Goal: Task Accomplishment & Management: Use online tool/utility

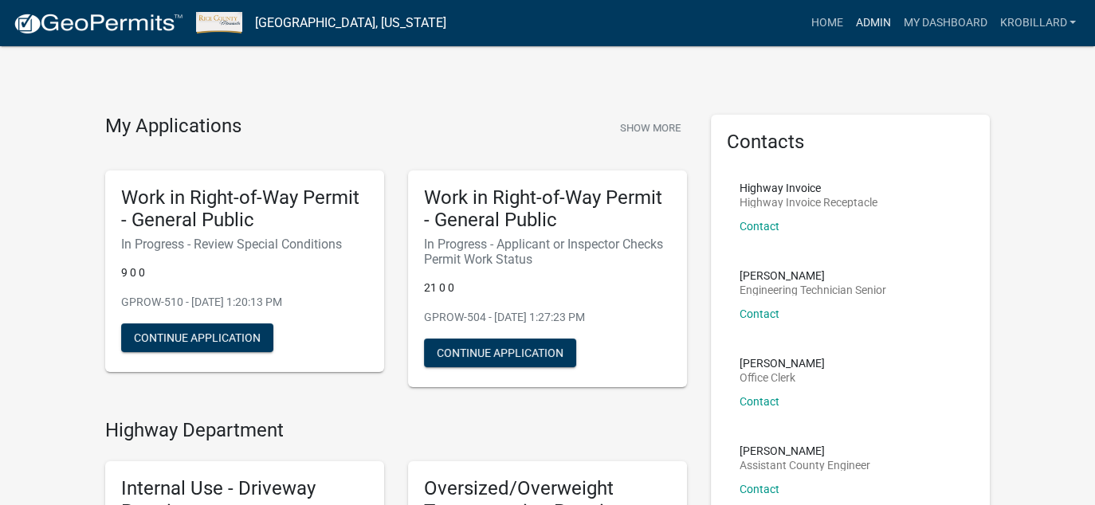
click at [886, 20] on link "Admin" at bounding box center [873, 23] width 48 height 30
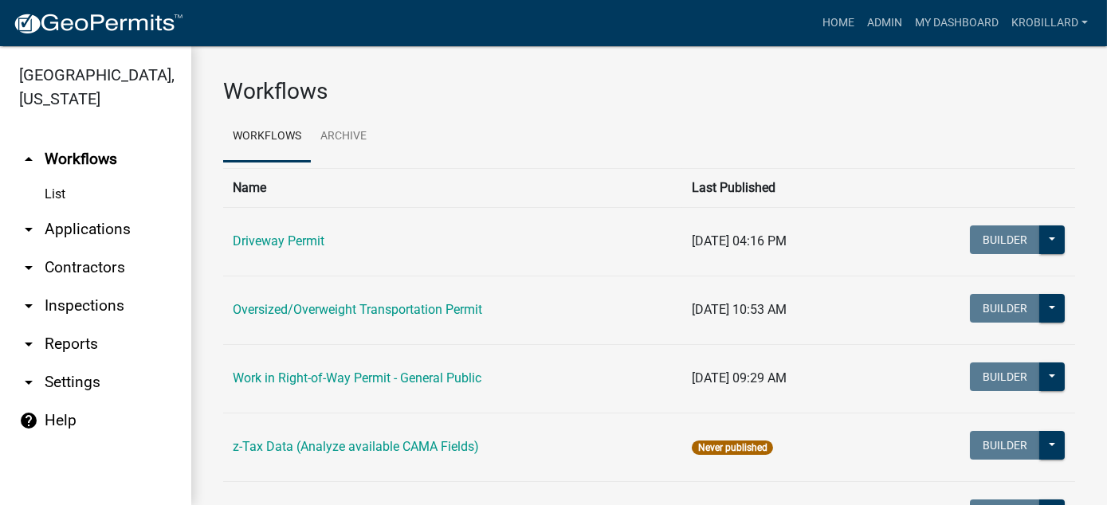
click at [75, 339] on link "arrow_drop_down Reports" at bounding box center [95, 344] width 191 height 38
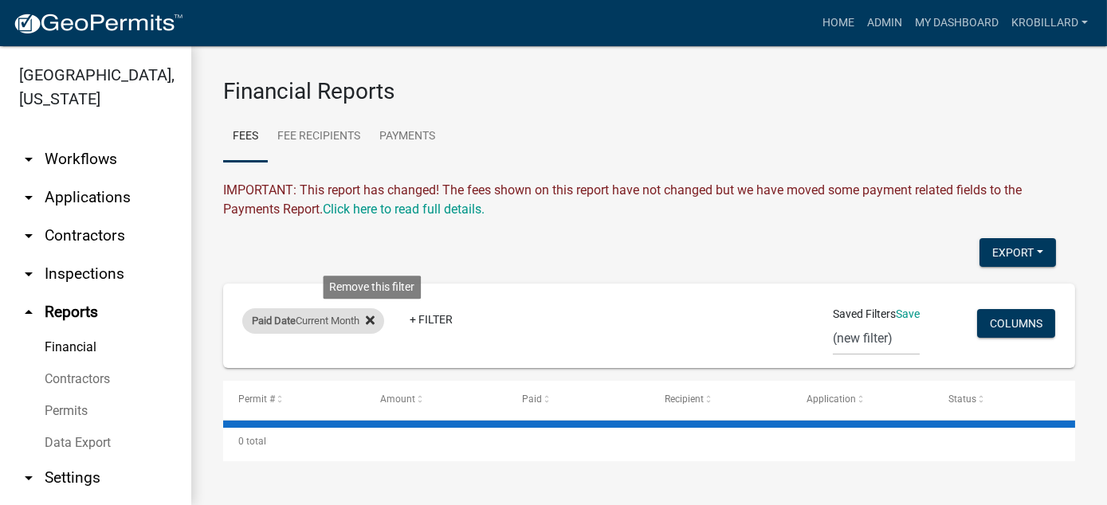
click at [373, 319] on icon at bounding box center [370, 320] width 9 height 13
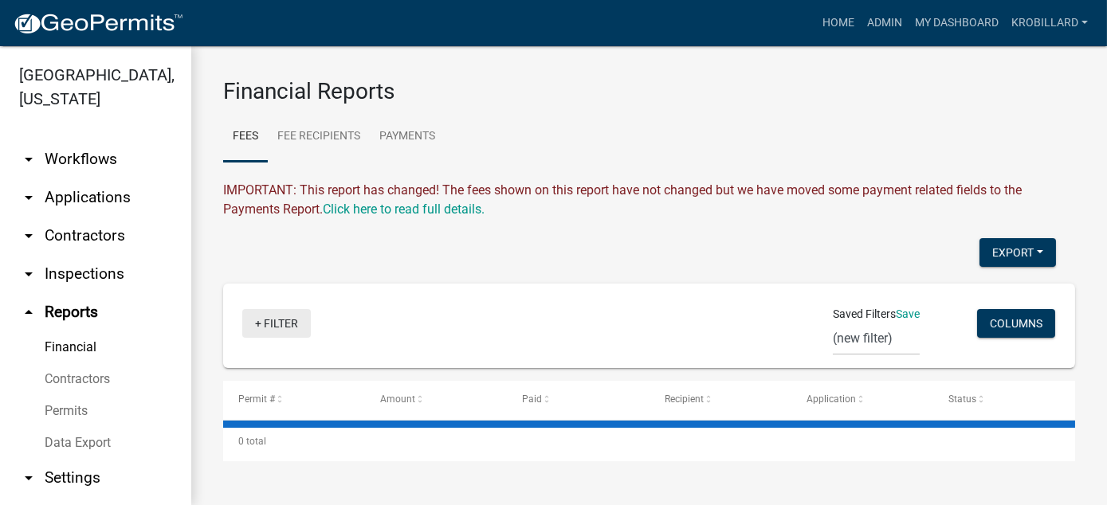
click at [283, 320] on link "+ Filter" at bounding box center [276, 323] width 69 height 29
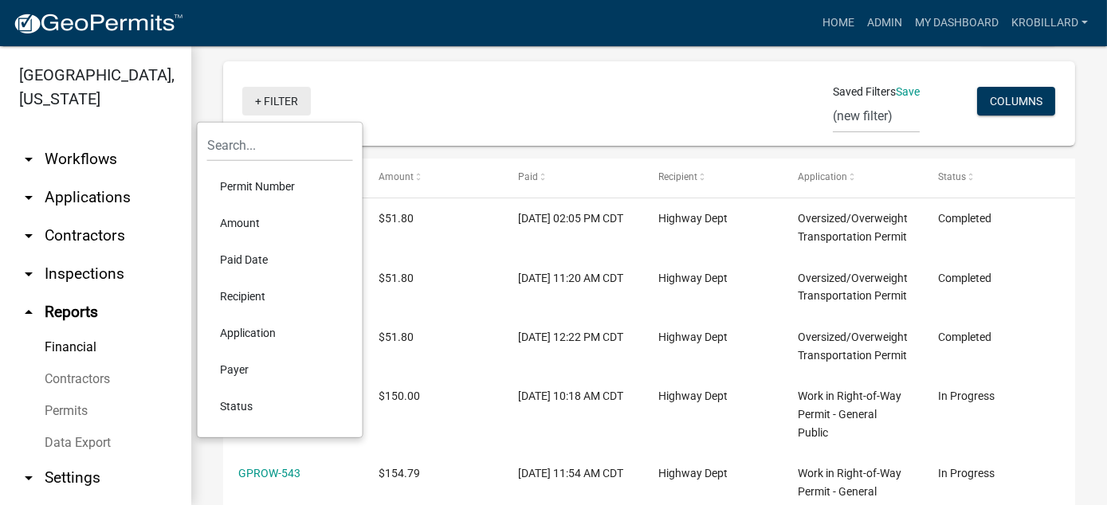
scroll to position [223, 0]
click at [251, 257] on li "Paid Date" at bounding box center [280, 260] width 146 height 37
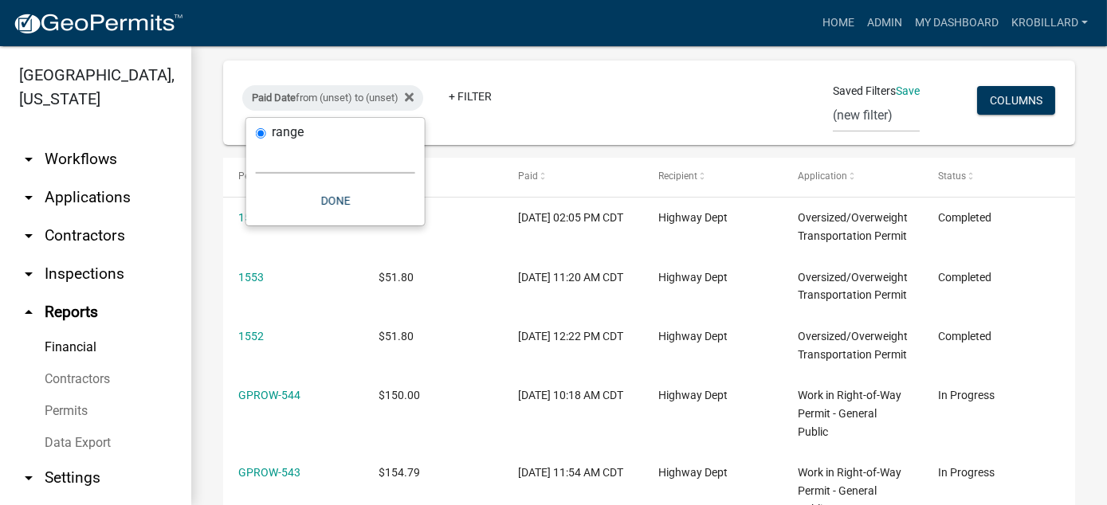
click at [287, 167] on select "[DATE] [DATE] Current Week Previous Week Current Month Last Month Current Calen…" at bounding box center [335, 157] width 159 height 33
select select "custom"
click at [256, 141] on select "[DATE] [DATE] Current Week Previous Week Current Month Last Month Current Calen…" at bounding box center [335, 157] width 159 height 33
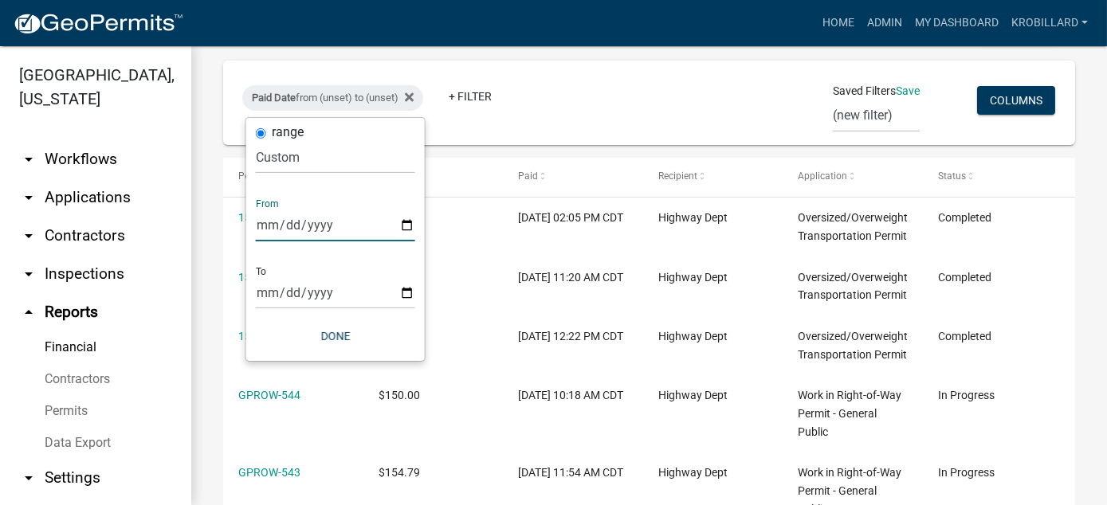
click at [406, 221] on input "date" at bounding box center [335, 225] width 159 height 33
type input "[DATE]"
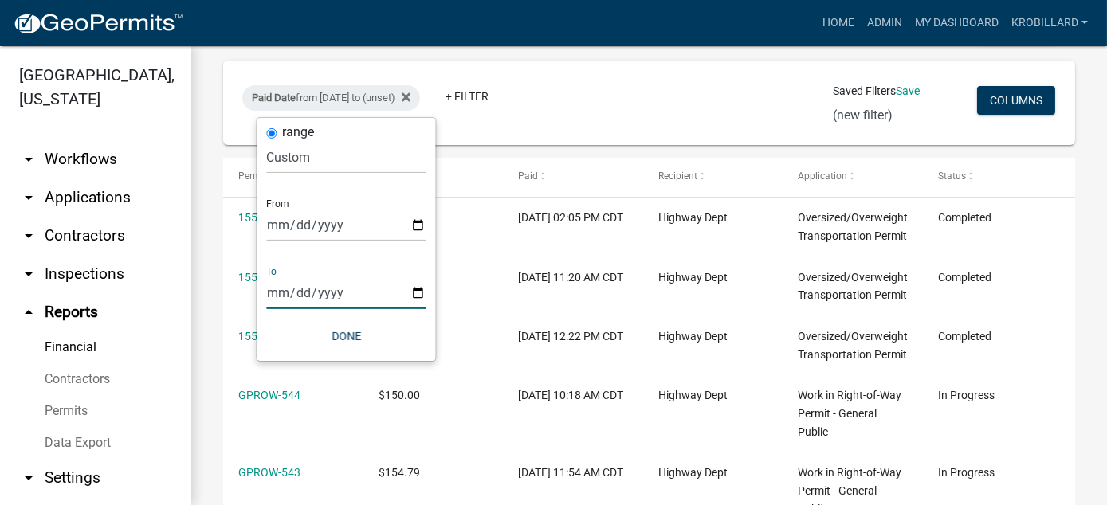
click at [418, 293] on input "date" at bounding box center [345, 293] width 159 height 33
type input "[DATE]"
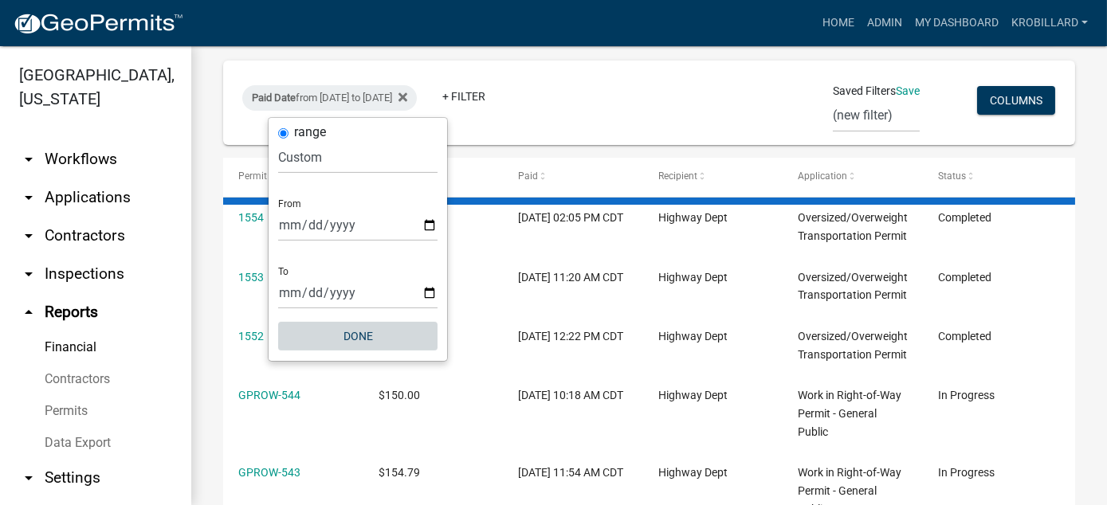
click at [364, 335] on button "Done" at bounding box center [357, 336] width 159 height 29
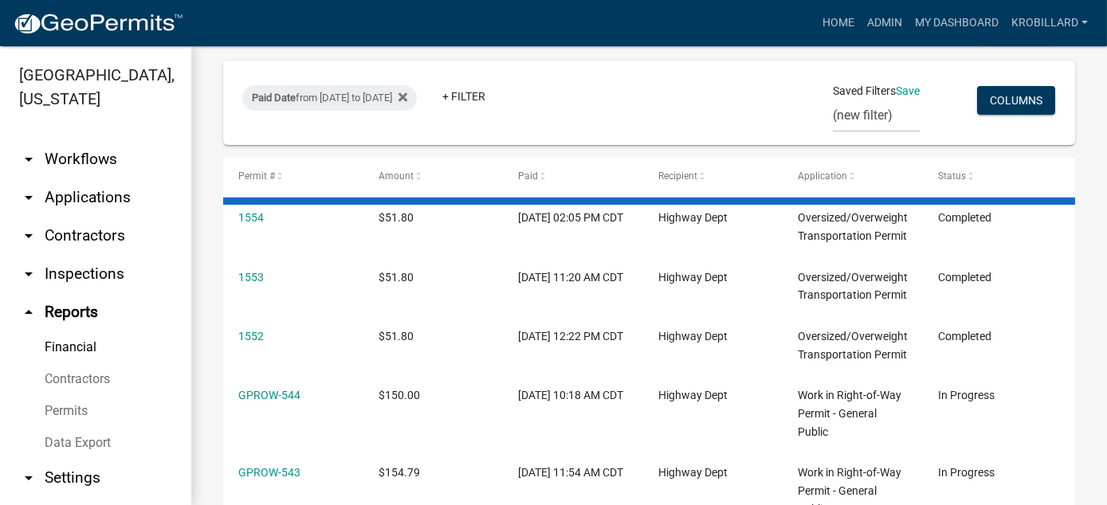
scroll to position [51, 0]
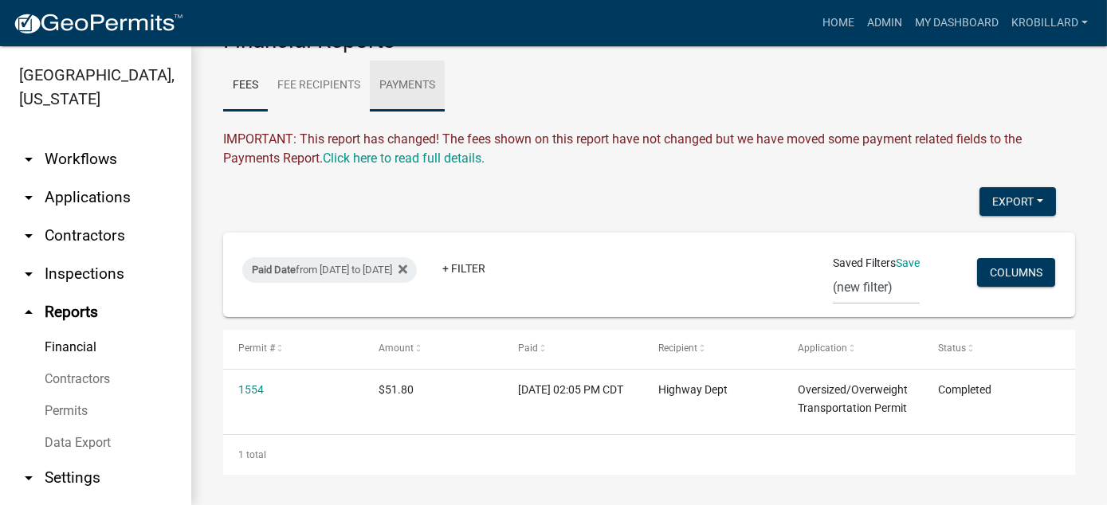
click at [416, 81] on link "Payments" at bounding box center [407, 86] width 75 height 51
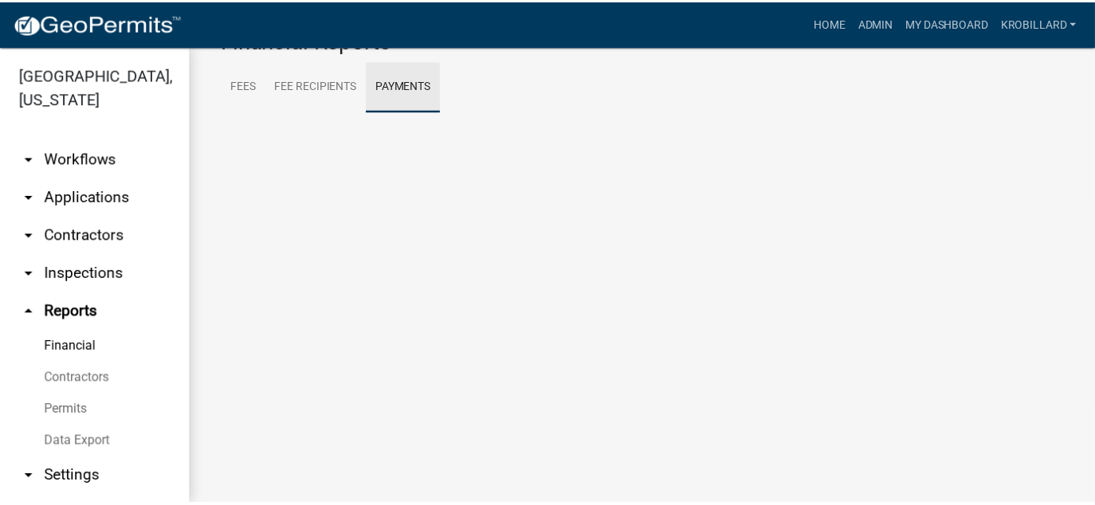
scroll to position [30, 0]
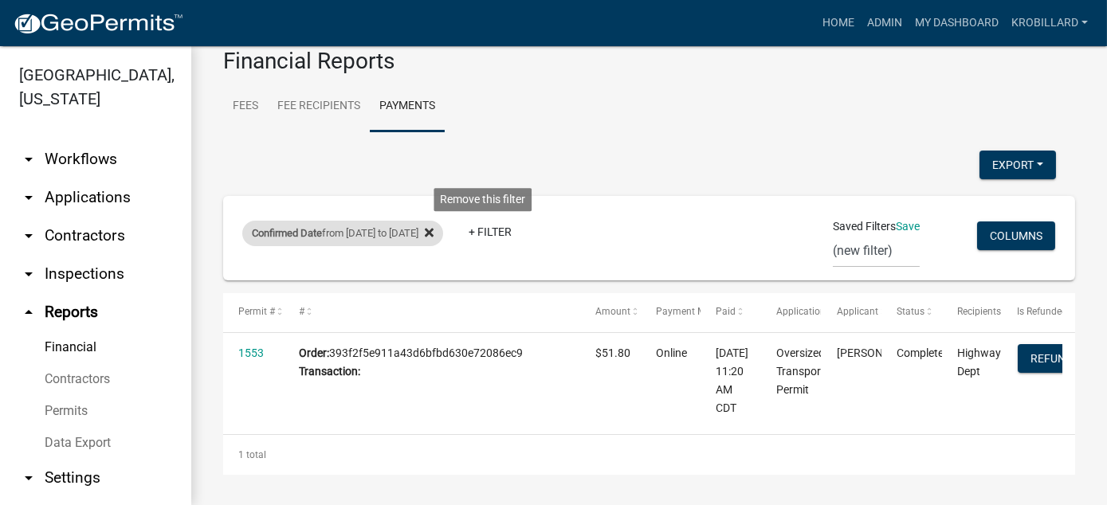
click at [434, 232] on icon at bounding box center [429, 233] width 9 height 9
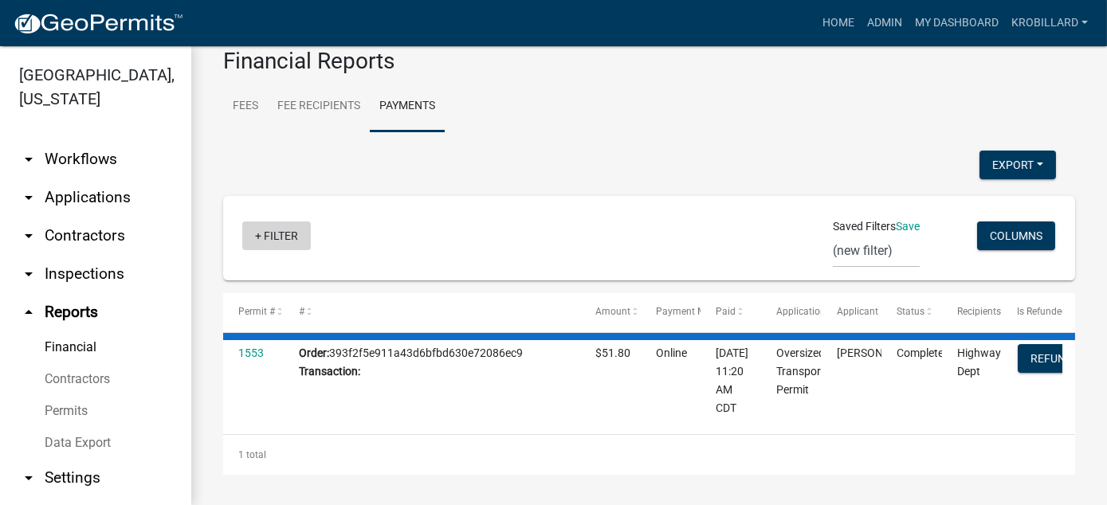
click at [279, 236] on link "+ Filter" at bounding box center [276, 236] width 69 height 29
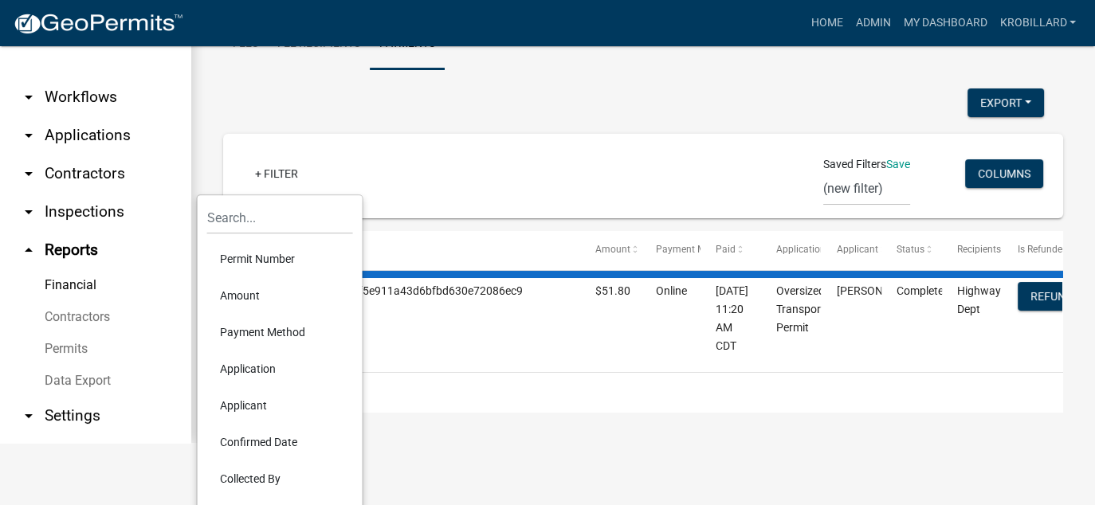
scroll to position [64, 0]
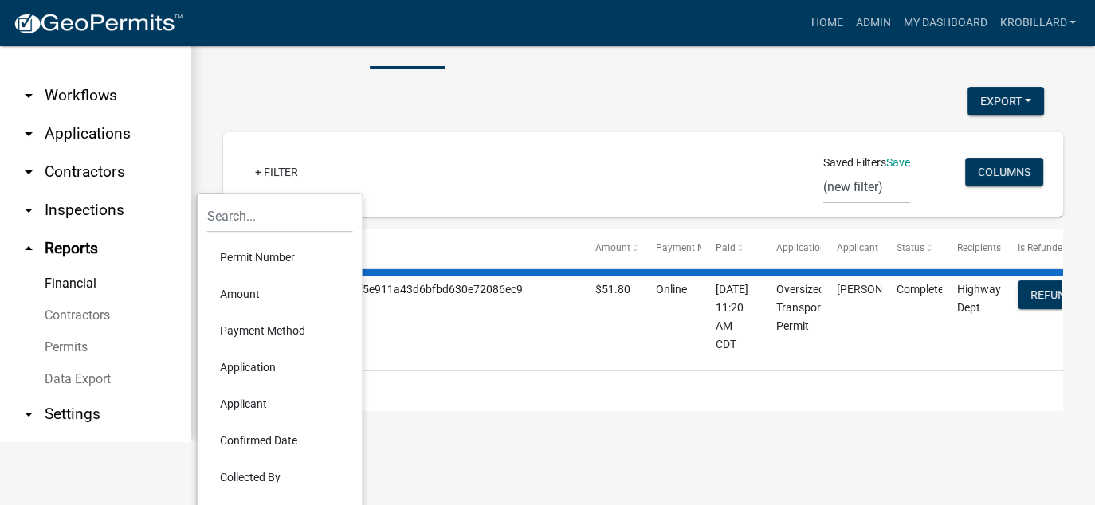
click at [253, 442] on li "Confirmed Date" at bounding box center [280, 441] width 146 height 37
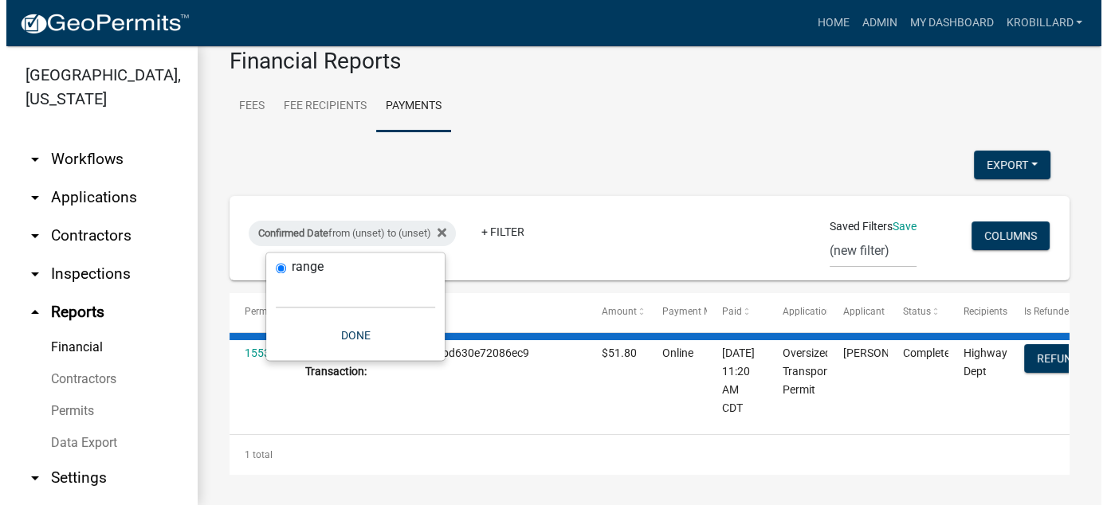
scroll to position [0, 0]
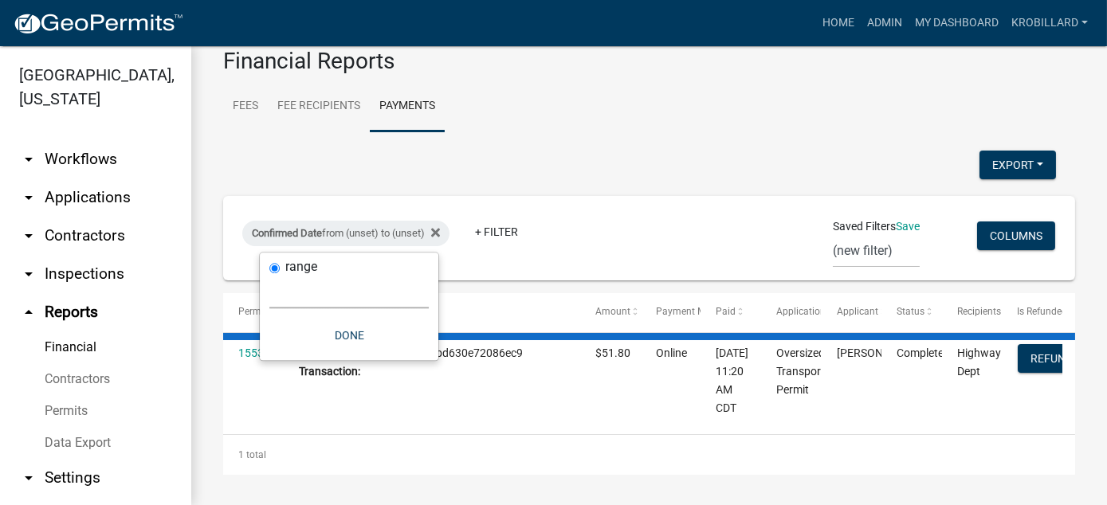
click at [357, 296] on select "[DATE] [DATE] Current Week Previous Week Current Month Last Month Current Calen…" at bounding box center [348, 292] width 159 height 33
select select "custom"
click at [269, 276] on select "[DATE] [DATE] Current Week Previous Week Current Month Last Month Current Calen…" at bounding box center [348, 292] width 159 height 33
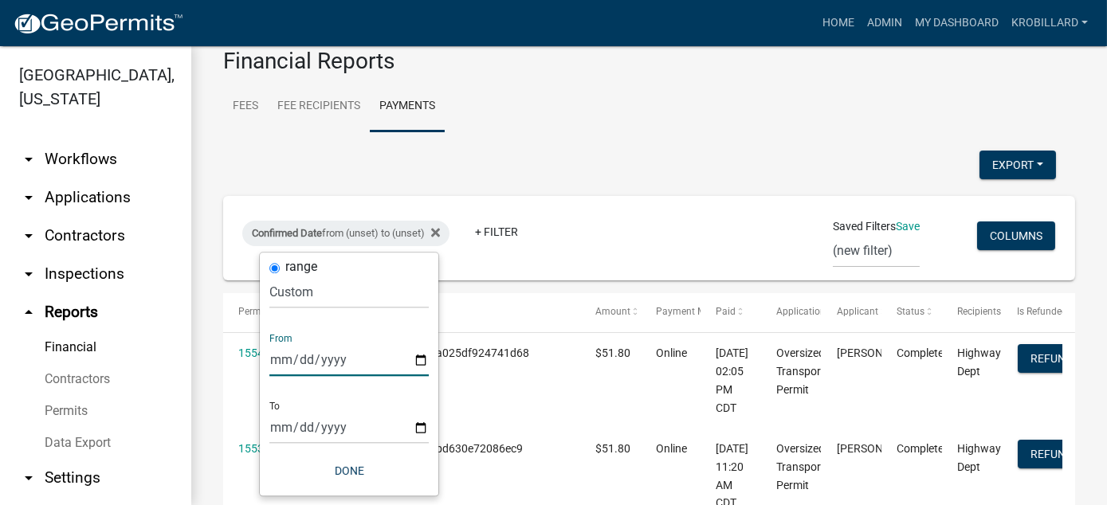
click at [419, 359] on input "date" at bounding box center [348, 360] width 159 height 33
type input "[DATE]"
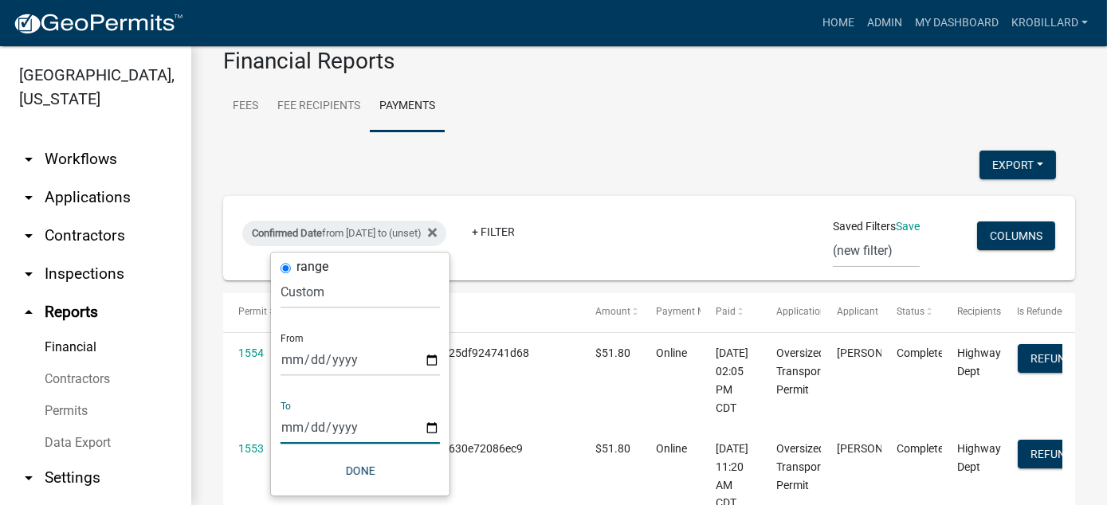
click at [434, 425] on input "date" at bounding box center [360, 427] width 159 height 33
type input "[DATE]"
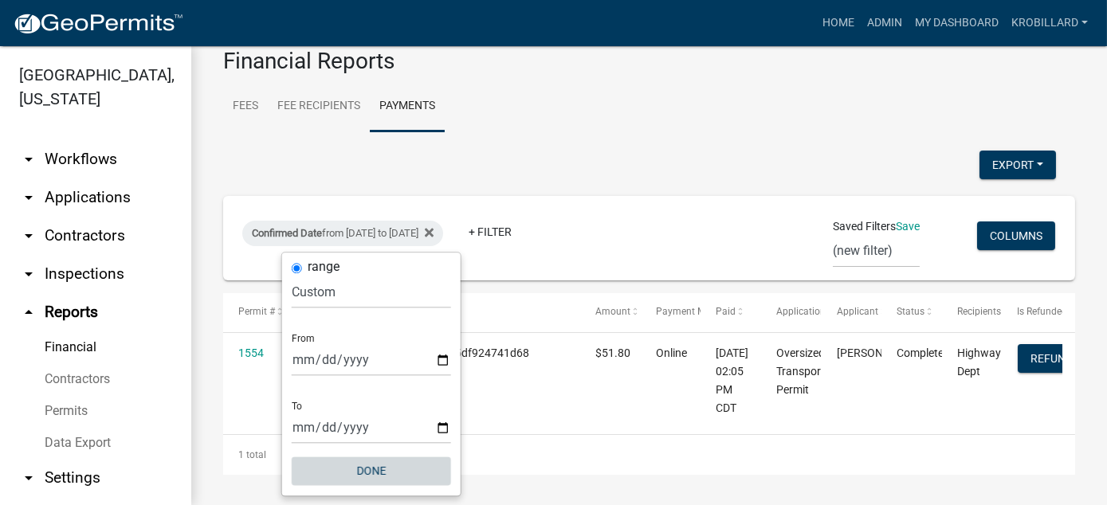
click at [375, 462] on button "Done" at bounding box center [371, 471] width 159 height 29
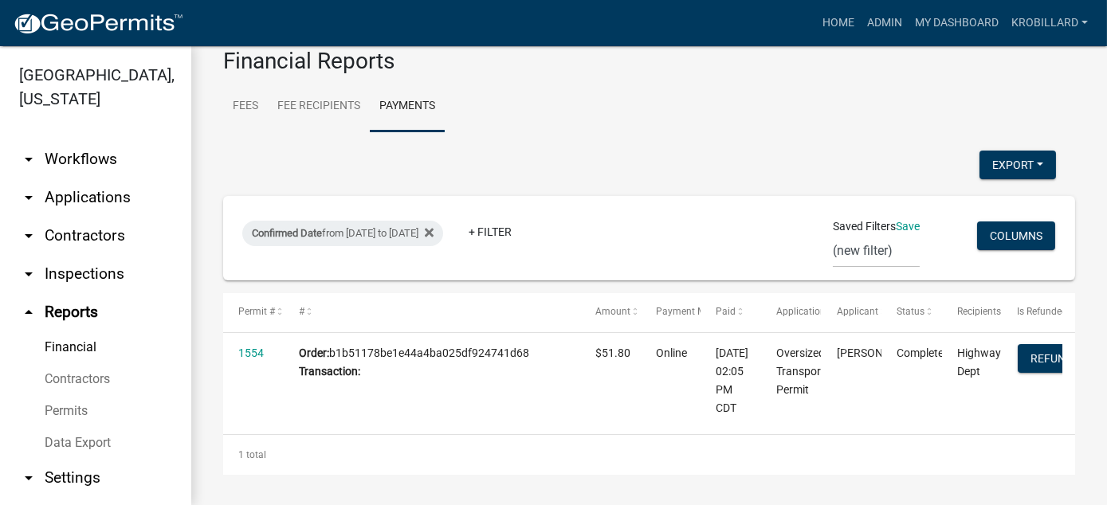
scroll to position [30, 0]
drag, startPoint x: 120, startPoint y: 416, endPoint x: 621, endPoint y: 153, distance: 565.6
click at [621, 153] on div "Export Excel Format (.xlsx) CSV Format (.csv)" at bounding box center [639, 167] width 857 height 33
